Goal: Contribute content

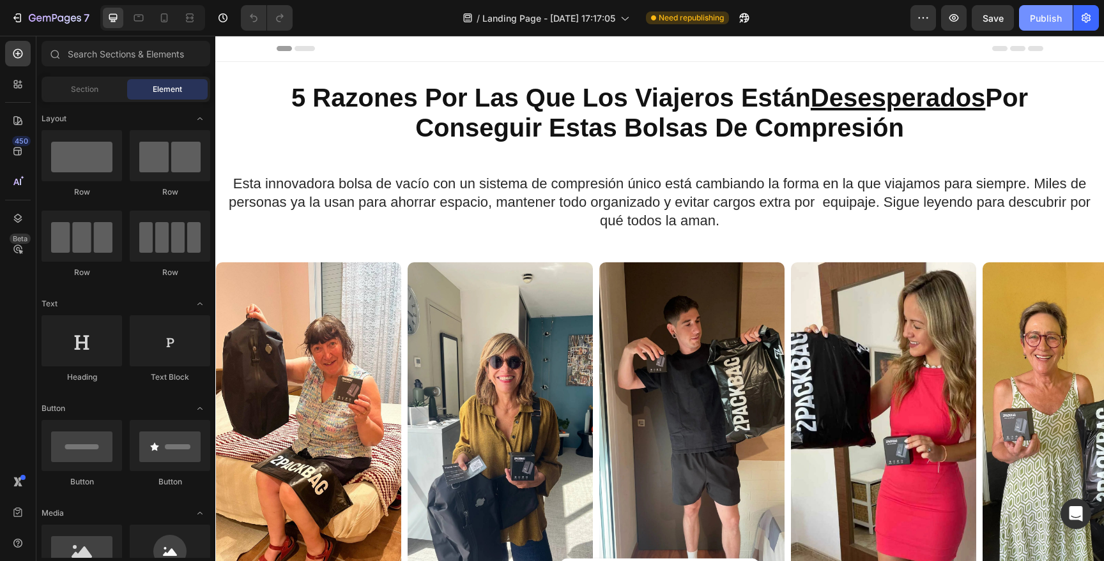
click at [1038, 20] on div "Publish" at bounding box center [1045, 17] width 32 height 13
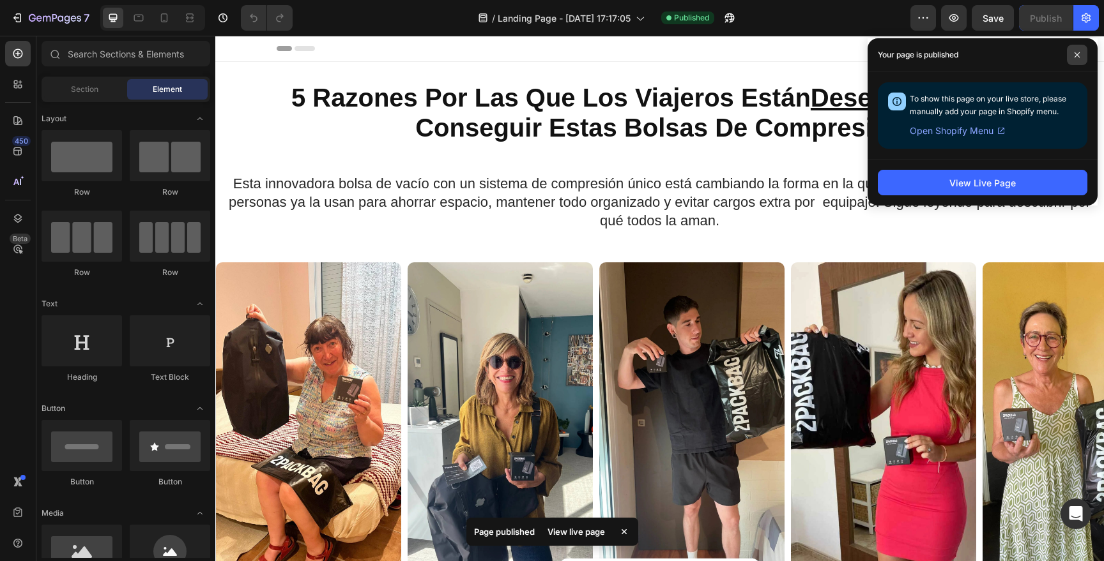
click at [1086, 56] on span at bounding box center [1076, 55] width 20 height 20
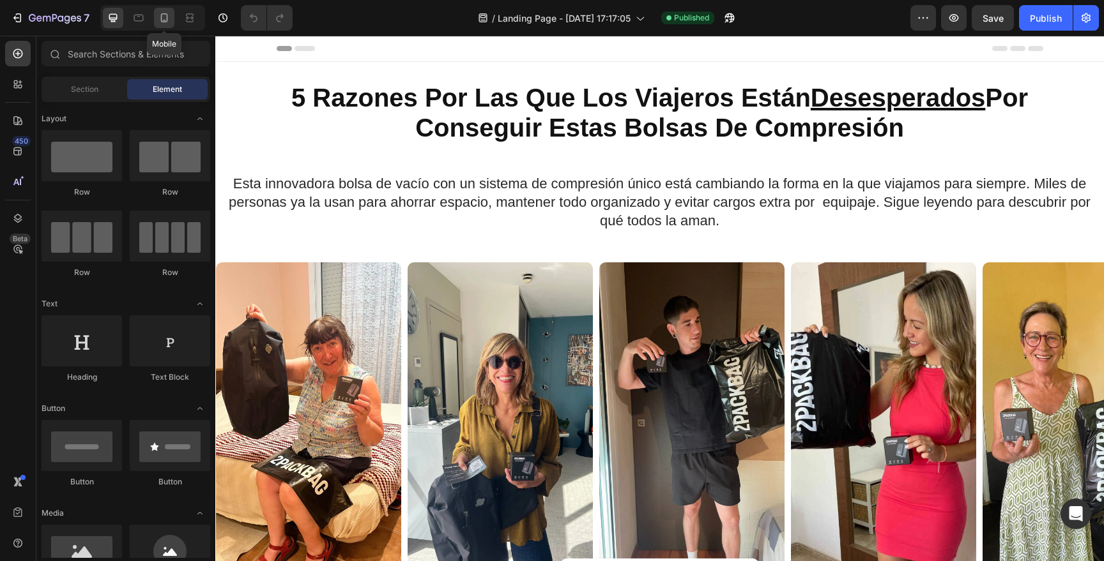
click at [162, 21] on icon at bounding box center [164, 17] width 7 height 9
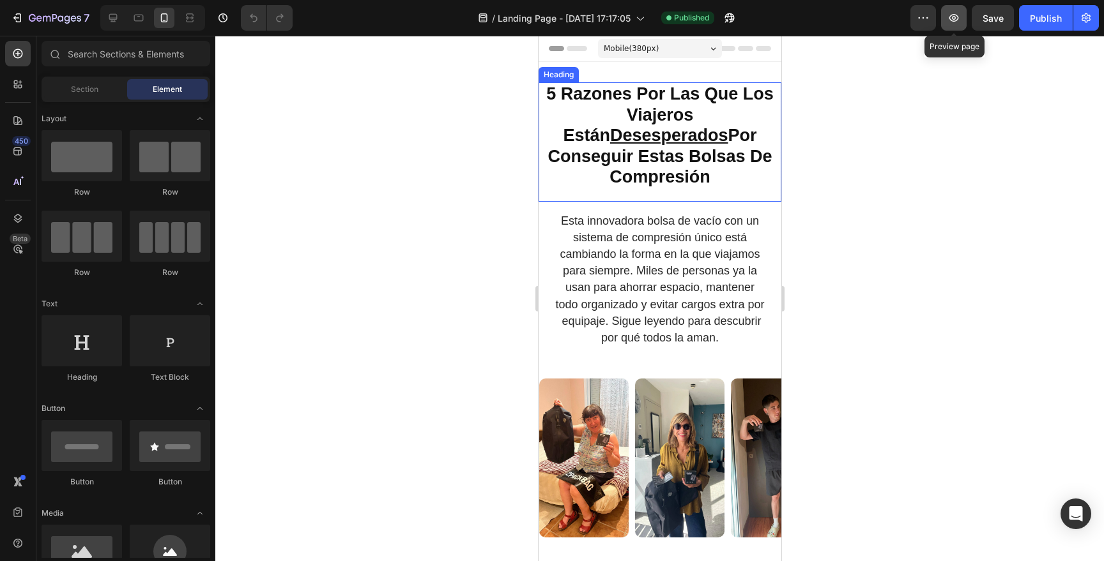
click at [960, 14] on icon "button" at bounding box center [953, 17] width 13 height 13
click at [544, 105] on h2 "5 Razones Por Las Que Los Viajeros Están Desesperados Por Conseguir Estas Bolsa…" at bounding box center [659, 135] width 243 height 107
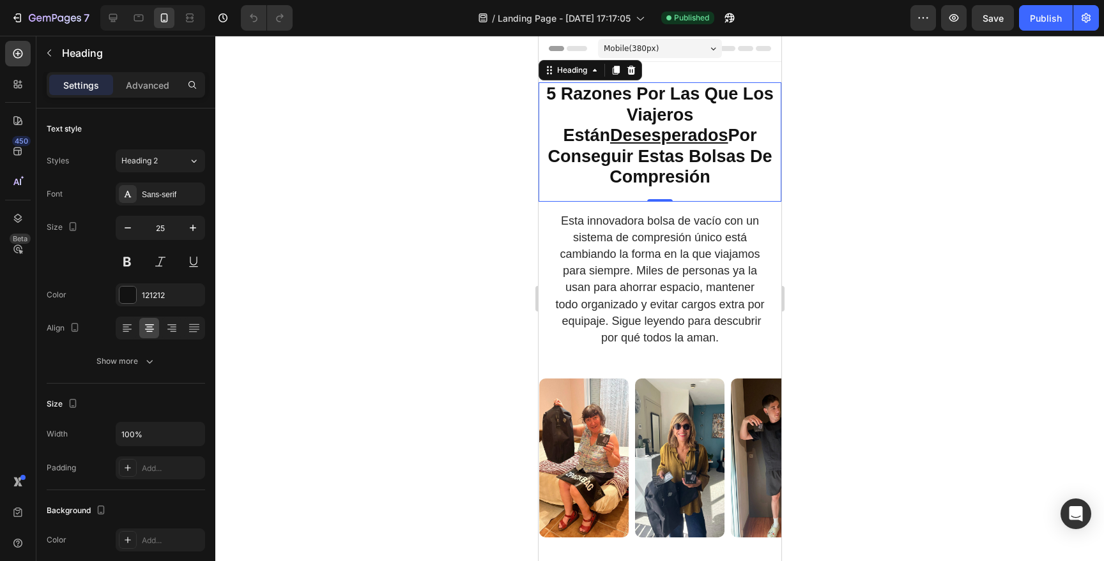
drag, startPoint x: 158, startPoint y: 89, endPoint x: 80, endPoint y: 91, distance: 78.0
click at [80, 91] on div "Settings Advanced" at bounding box center [125, 85] width 153 height 20
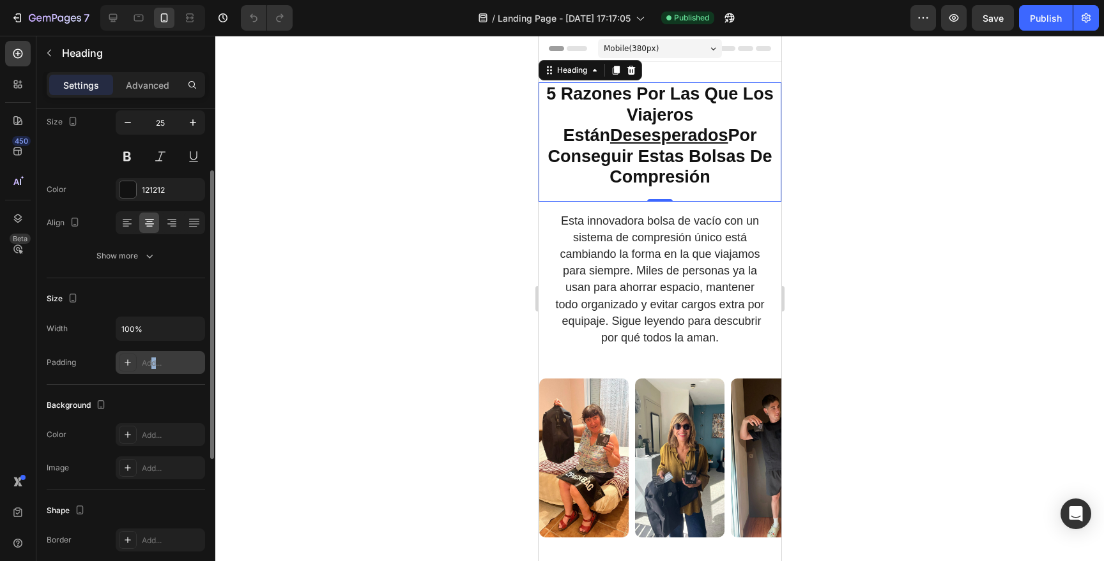
click at [154, 367] on div "Add..." at bounding box center [172, 363] width 60 height 11
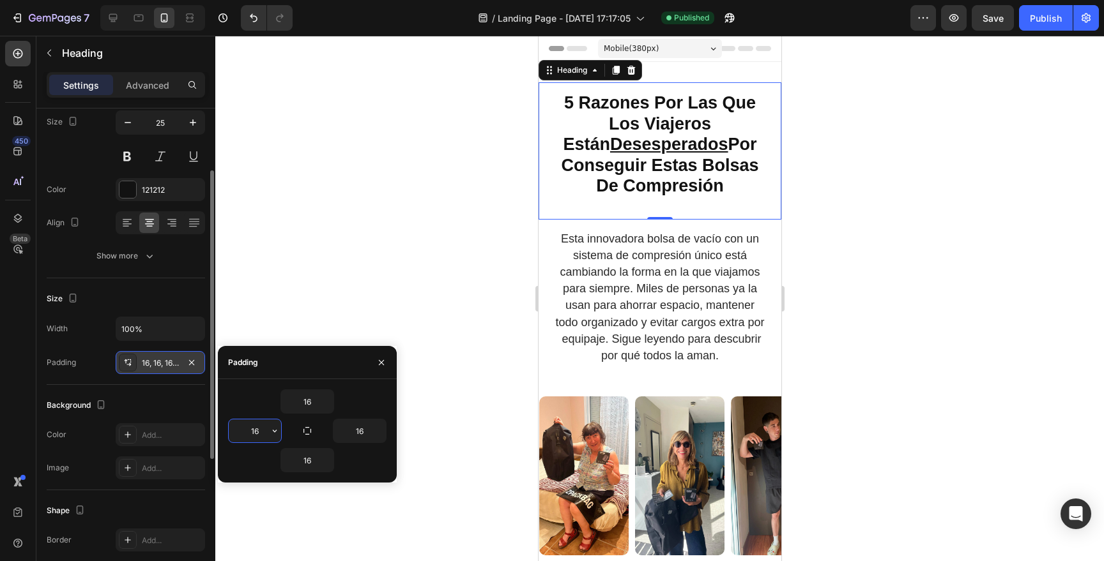
click at [264, 429] on input "16" at bounding box center [255, 431] width 52 height 23
drag, startPoint x: 264, startPoint y: 430, endPoint x: 244, endPoint y: 427, distance: 20.0
click at [244, 428] on input "16" at bounding box center [255, 431] width 52 height 23
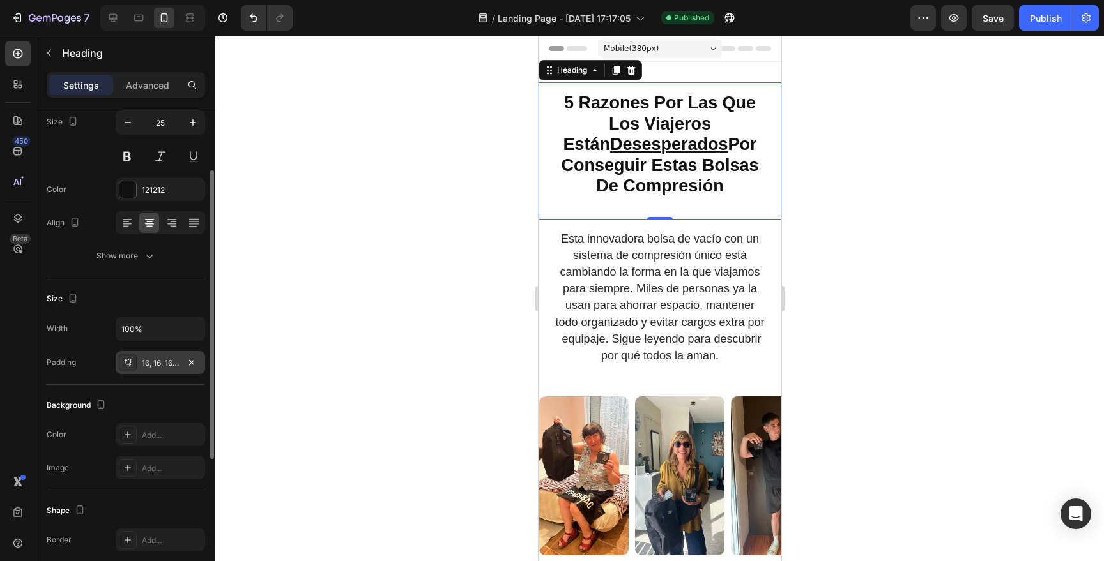
click at [339, 296] on div at bounding box center [659, 299] width 888 height 526
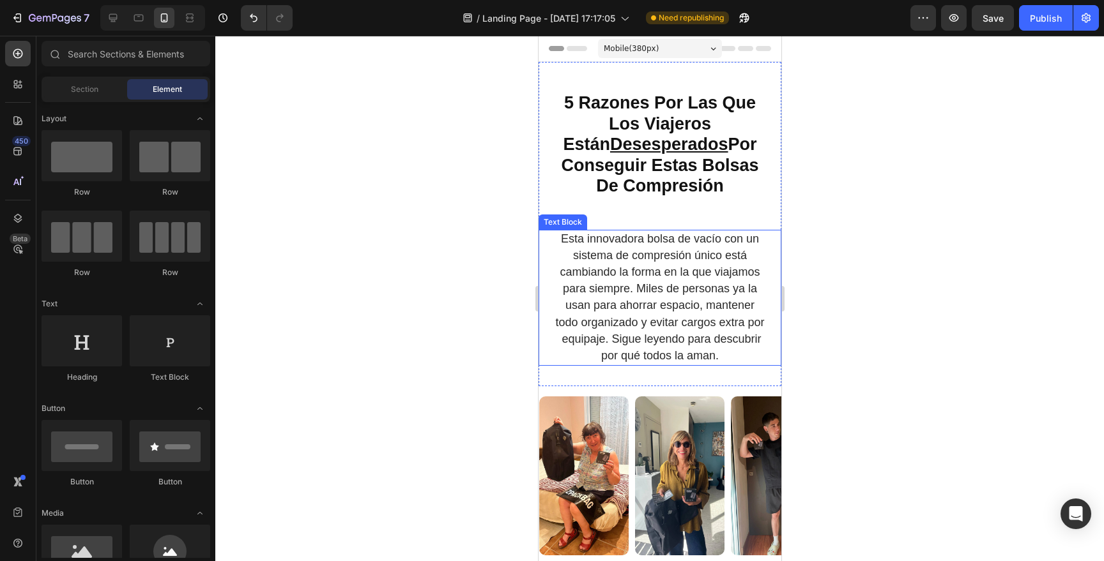
click at [711, 296] on span "Esta innovadora bolsa de vacío con un sistema de compresión único está cambiand…" at bounding box center [658, 297] width 209 height 130
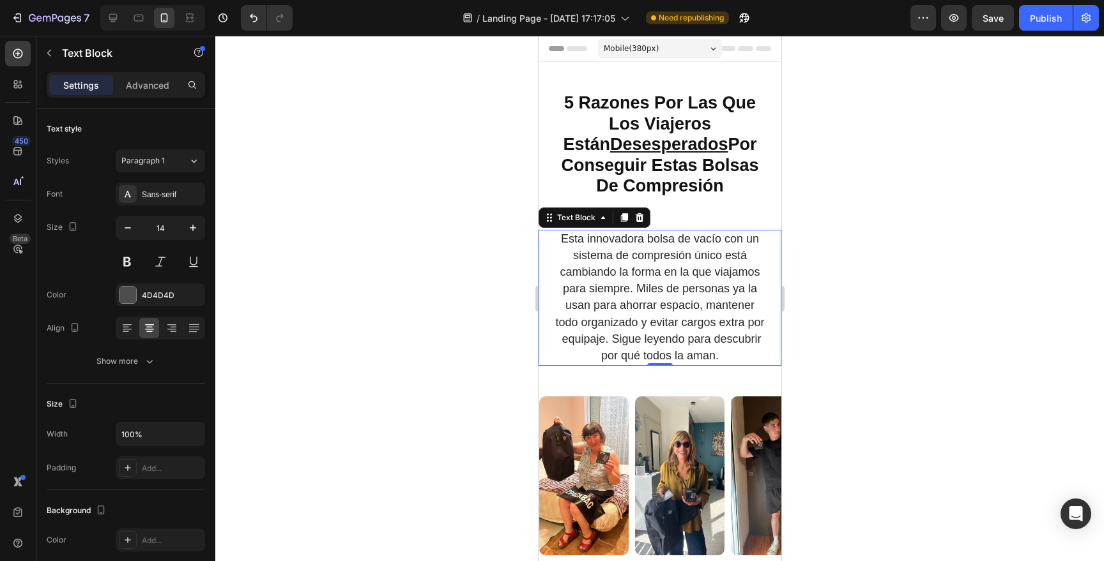
click at [613, 273] on span "Esta innovadora bolsa de vacío con un sistema de compresión único está cambiand…" at bounding box center [658, 297] width 209 height 130
click at [601, 237] on span "Esta innovadora bolsa de vacío con un sistema de compresión único está cambiand…" at bounding box center [658, 297] width 209 height 130
click at [603, 240] on span "Esta innovadora bolsa de vacío con un sistema de compresión único está cambiand…" at bounding box center [658, 297] width 209 height 130
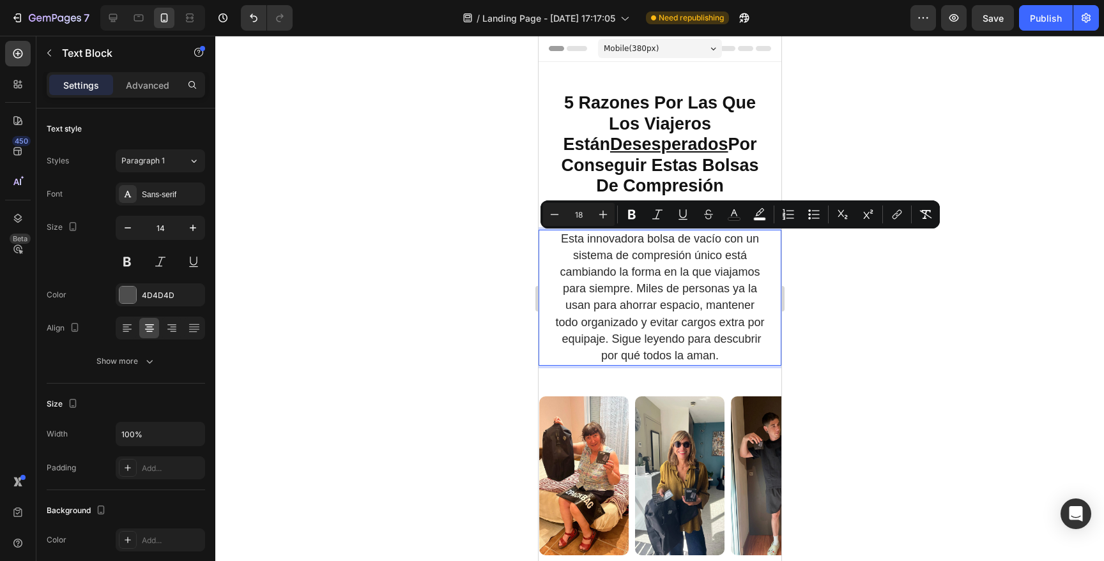
click at [809, 261] on div at bounding box center [659, 299] width 888 height 526
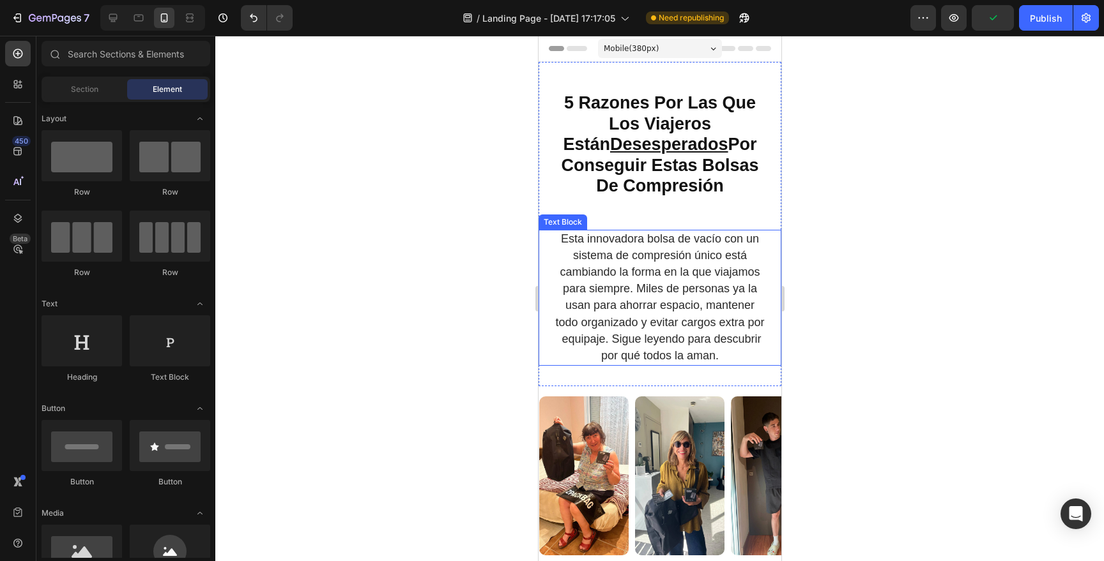
click at [724, 250] on span "Esta innovadora bolsa de vacío con un sistema de compresión único está cambiand…" at bounding box center [658, 297] width 209 height 130
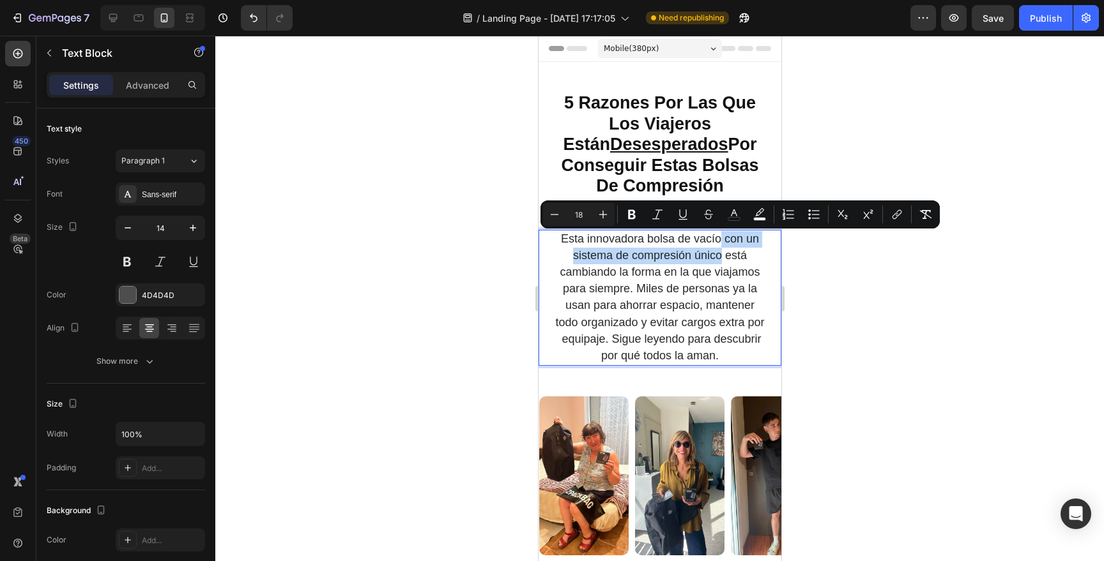
drag, startPoint x: 717, startPoint y: 241, endPoint x: 713, endPoint y: 259, distance: 18.2
click at [713, 259] on span "Esta innovadora bolsa de vacío con un sistema de compresión único está cambiand…" at bounding box center [658, 297] width 209 height 130
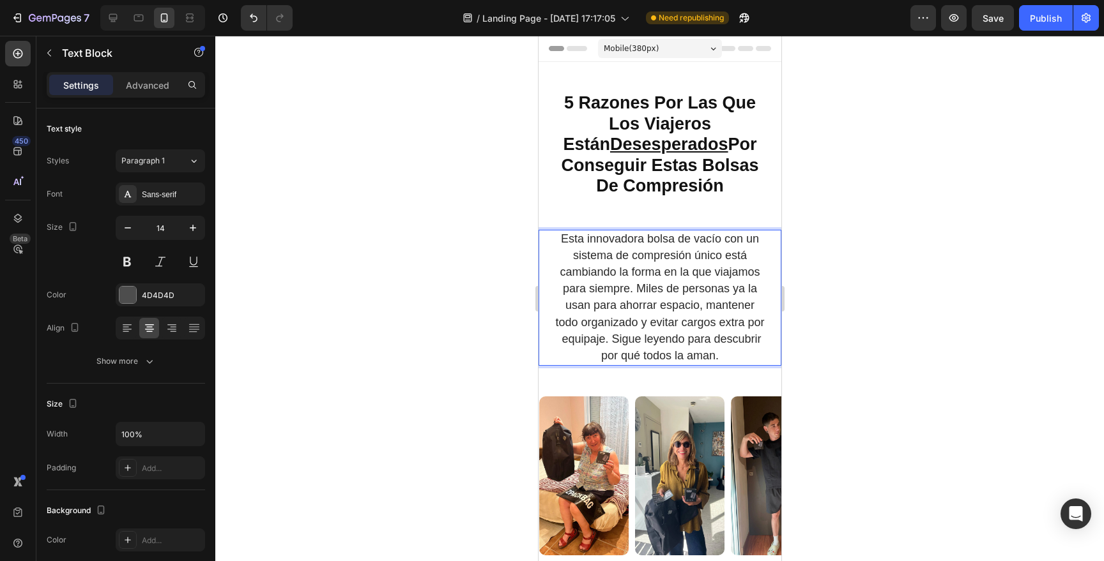
click at [697, 287] on span "Esta innovadora bolsa de vacío con un sistema de compresión único está cambiand…" at bounding box center [658, 297] width 209 height 130
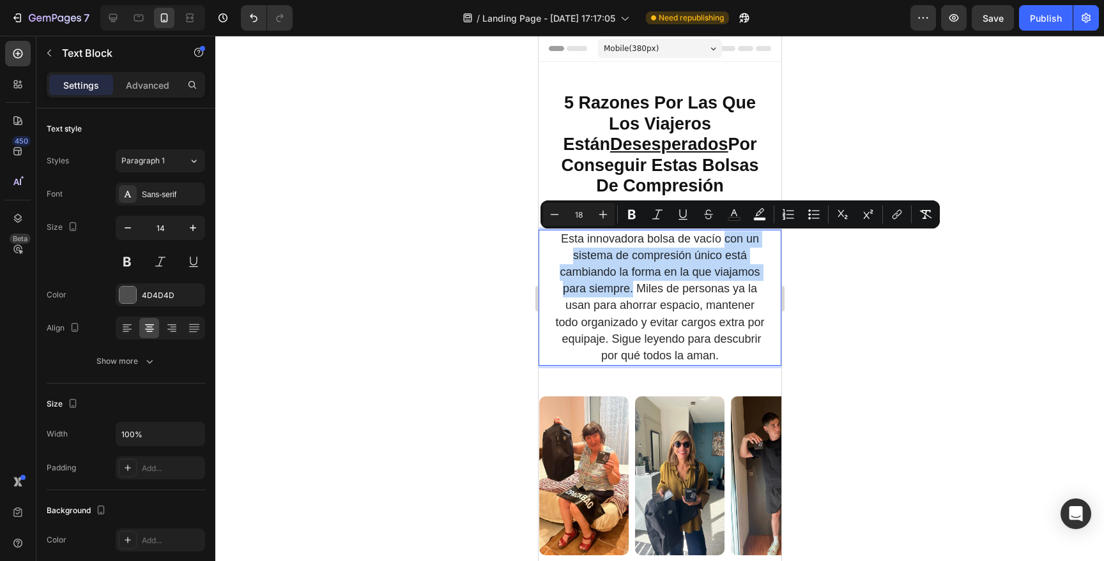
drag, startPoint x: 692, startPoint y: 291, endPoint x: 719, endPoint y: 243, distance: 55.2
click at [719, 243] on span "Esta innovadora bolsa de vacío con un sistema de compresión único está cambiand…" at bounding box center [658, 297] width 209 height 130
click at [717, 263] on span "Esta innovadora bolsa de vacío con un sistema de compresión único está cambiand…" at bounding box center [658, 297] width 209 height 130
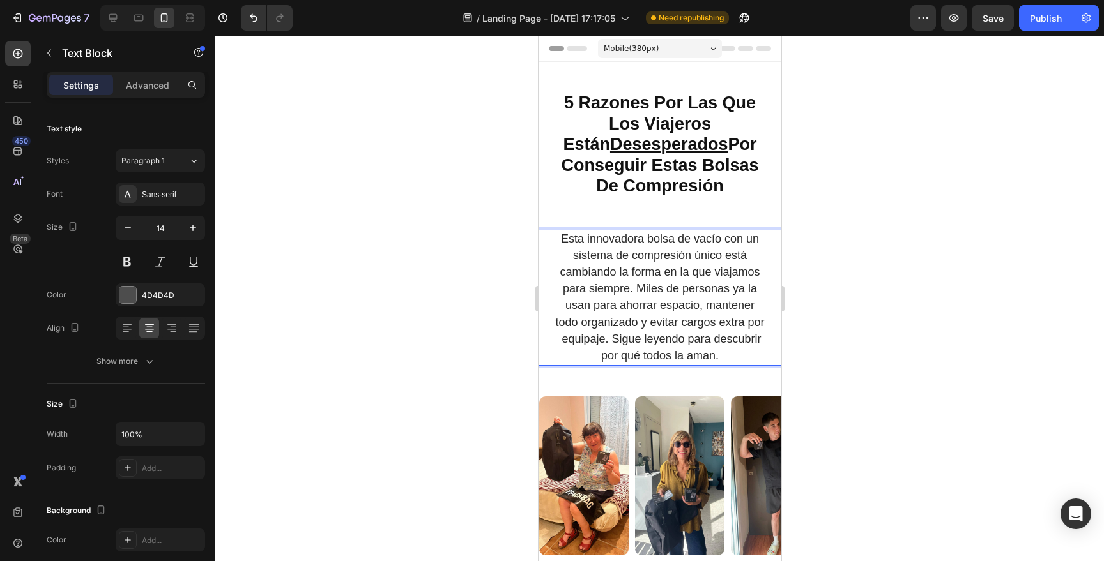
click at [717, 242] on span "Esta innovadora bolsa de vacío con un sistema de compresión único está cambiand…" at bounding box center [658, 297] width 209 height 130
